Goal: Information Seeking & Learning: Learn about a topic

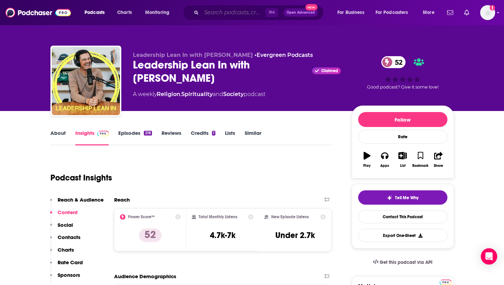
click at [218, 11] on input "Search podcasts, credits, & more..." at bounding box center [233, 12] width 64 height 11
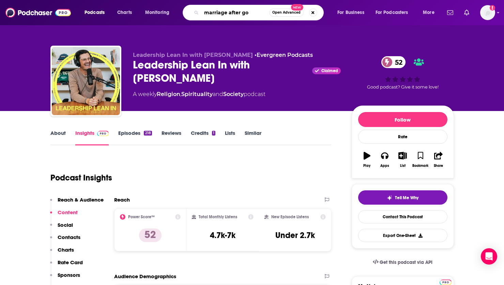
type input "marriage after [DEMOGRAPHIC_DATA]"
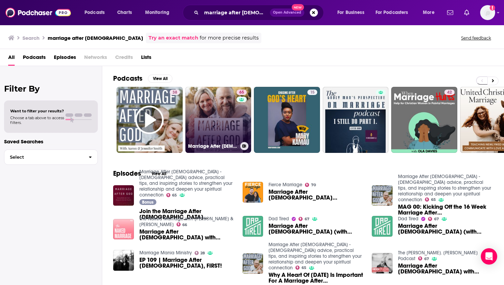
click at [216, 120] on link "65 Marriage After [DEMOGRAPHIC_DATA] - [DEMOGRAPHIC_DATA] advice, practical tip…" at bounding box center [218, 120] width 66 height 66
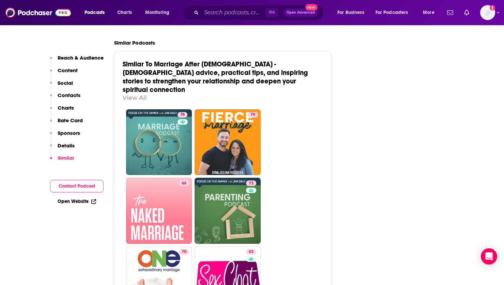
scroll to position [1549, 0]
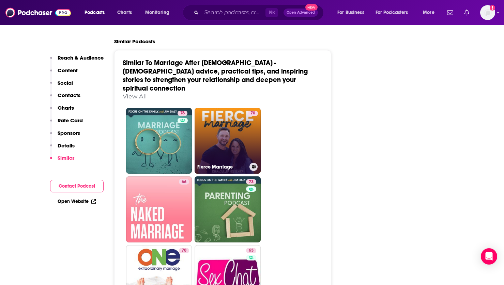
click at [236, 108] on link "70 Fierce Marriage" at bounding box center [228, 141] width 66 height 66
type input "[URL][DOMAIN_NAME]"
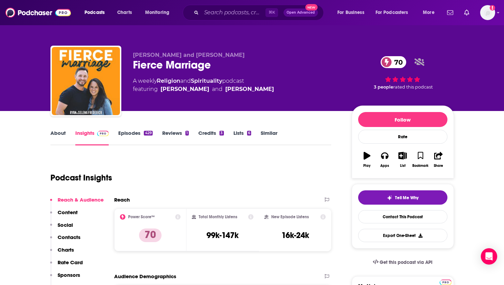
scroll to position [81, 0]
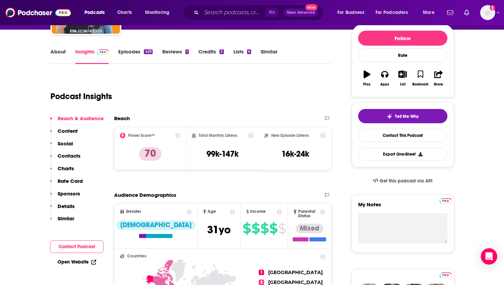
click at [126, 52] on link "Episodes 429" at bounding box center [135, 56] width 34 height 16
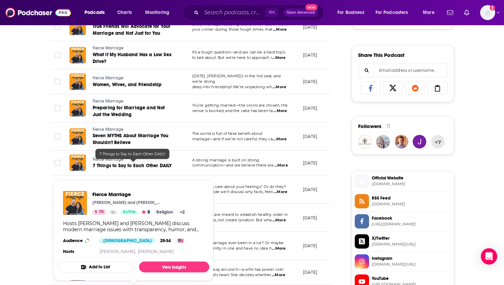
scroll to position [319, 0]
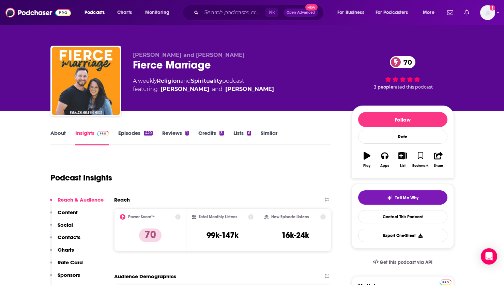
click at [131, 133] on link "Episodes 429" at bounding box center [135, 138] width 34 height 16
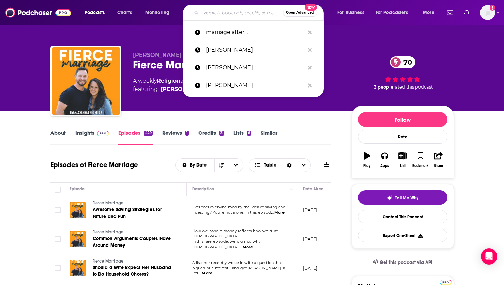
click at [240, 15] on input "Search podcasts, credits, & more..." at bounding box center [241, 12] width 81 height 11
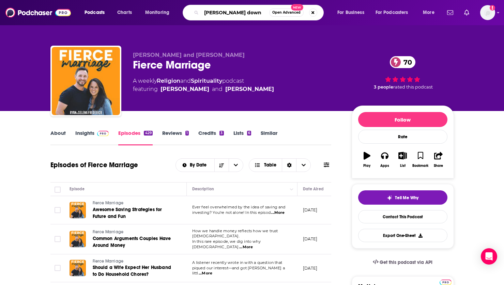
type input "[PERSON_NAME]"
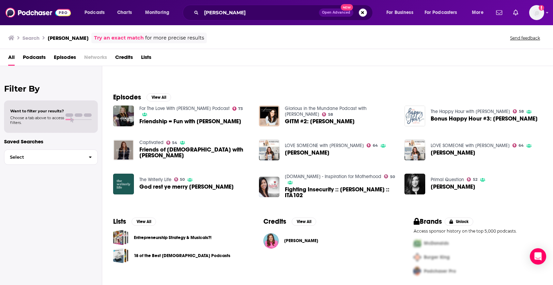
scroll to position [76, 0]
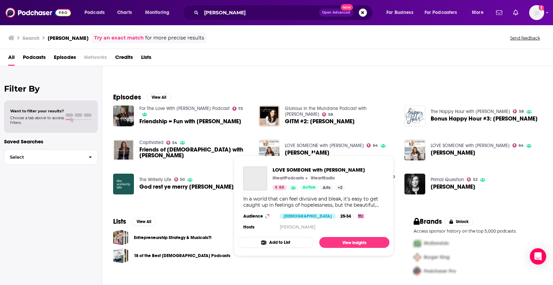
click at [300, 145] on link "LOVE SOMEONE with [PERSON_NAME]" at bounding box center [324, 146] width 79 height 6
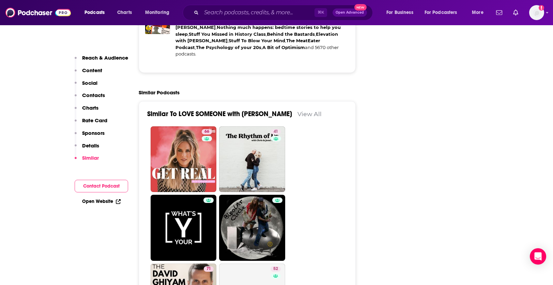
scroll to position [1310, 0]
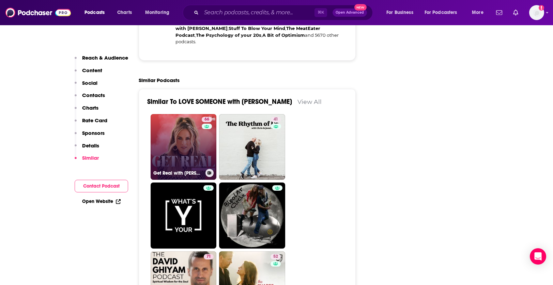
click at [177, 114] on link "66 Get Real with [PERSON_NAME]" at bounding box center [184, 147] width 66 height 66
type input "[URL][DOMAIN_NAME][PERSON_NAME]"
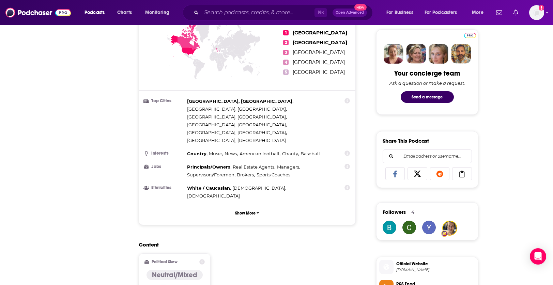
scroll to position [52, 0]
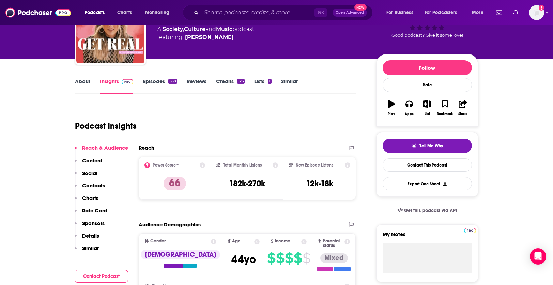
click at [162, 81] on link "Episodes 558" at bounding box center [160, 86] width 34 height 16
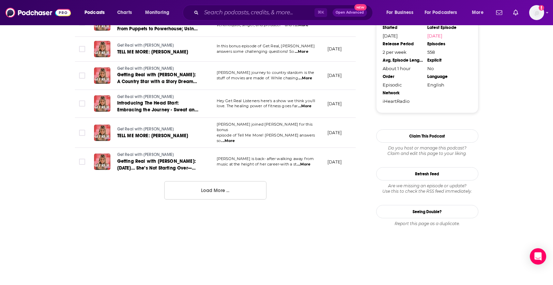
scroll to position [733, 0]
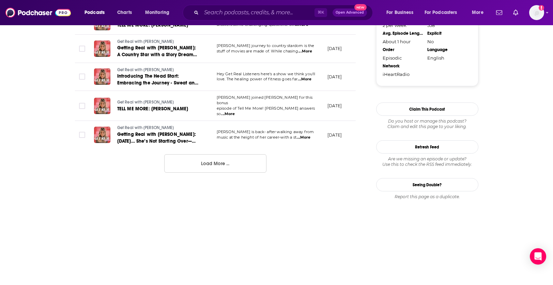
click at [206, 159] on button "Load More ..." at bounding box center [215, 163] width 102 height 18
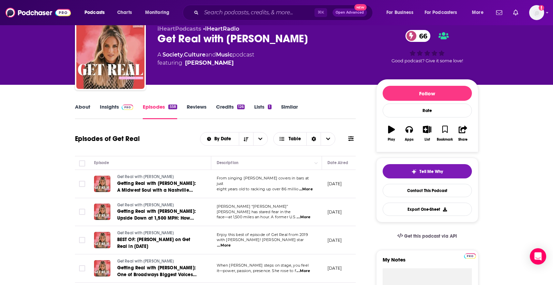
scroll to position [0, 0]
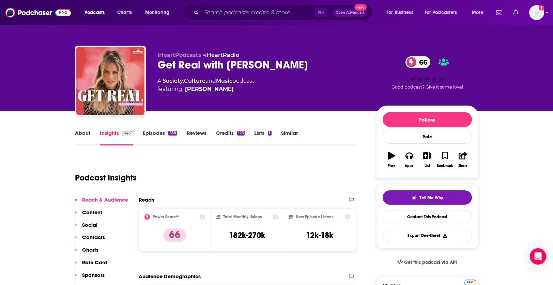
type input "[URL][DOMAIN_NAME]"
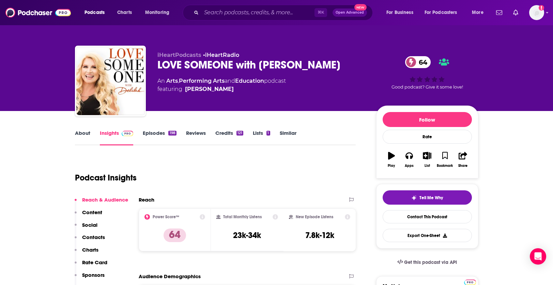
click at [157, 134] on link "Episodes 198" at bounding box center [159, 138] width 33 height 16
